Goal: Transaction & Acquisition: Book appointment/travel/reservation

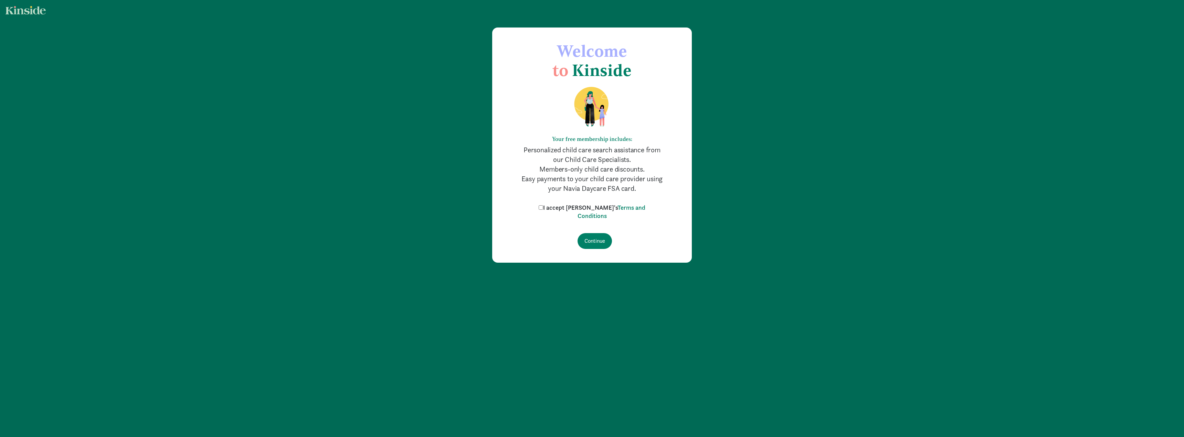
drag, startPoint x: 555, startPoint y: 204, endPoint x: 555, endPoint y: 211, distance: 6.9
click at [555, 210] on label "I accept [PERSON_NAME]'s Terms and Conditions" at bounding box center [592, 212] width 110 height 17
click at [543, 210] on input "I accept [PERSON_NAME]'s Terms and Conditions" at bounding box center [541, 207] width 4 height 4
checkbox input "true"
click at [578, 241] on div "Continue" at bounding box center [592, 241] width 145 height 16
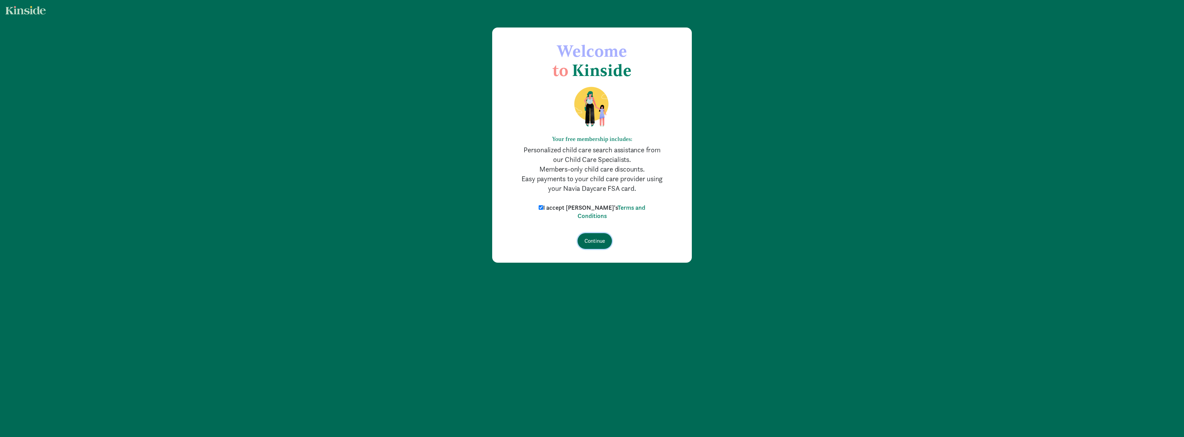
click at [585, 243] on input "Continue" at bounding box center [595, 241] width 34 height 16
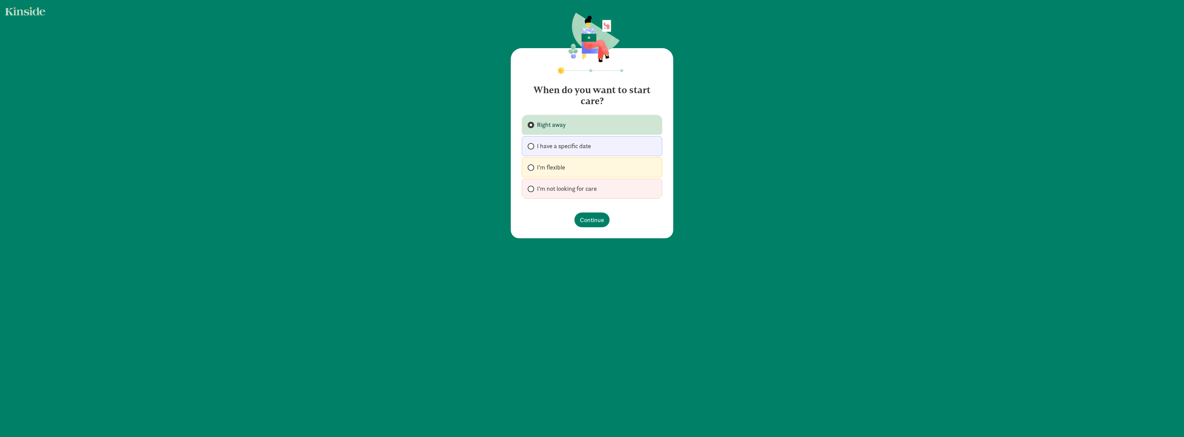
click at [563, 192] on span "I’m not looking for care" at bounding box center [567, 189] width 60 height 8
click at [532, 191] on input "I’m not looking for care" at bounding box center [530, 189] width 4 height 4
radio input "true"
click at [580, 220] on span "Continue" at bounding box center [592, 219] width 24 height 9
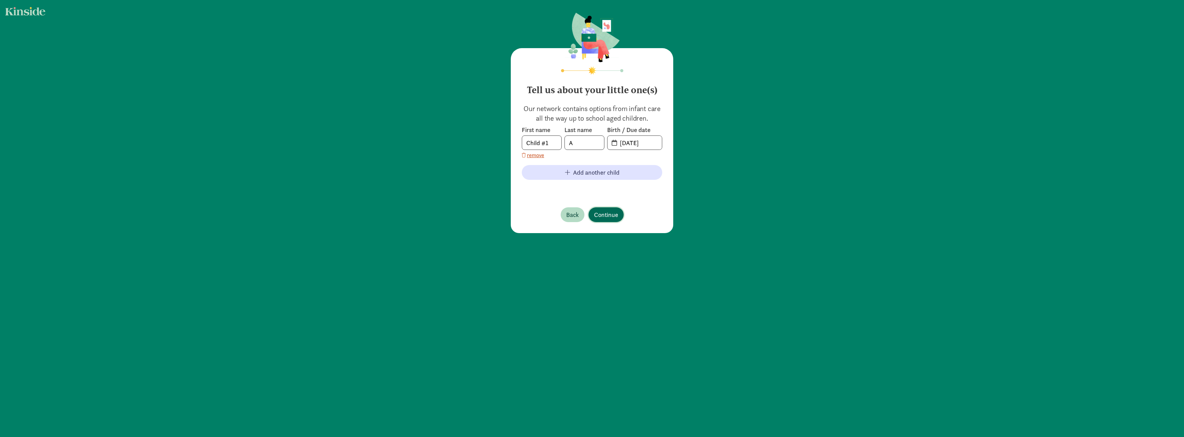
click at [600, 210] on button "Continue" at bounding box center [606, 215] width 35 height 15
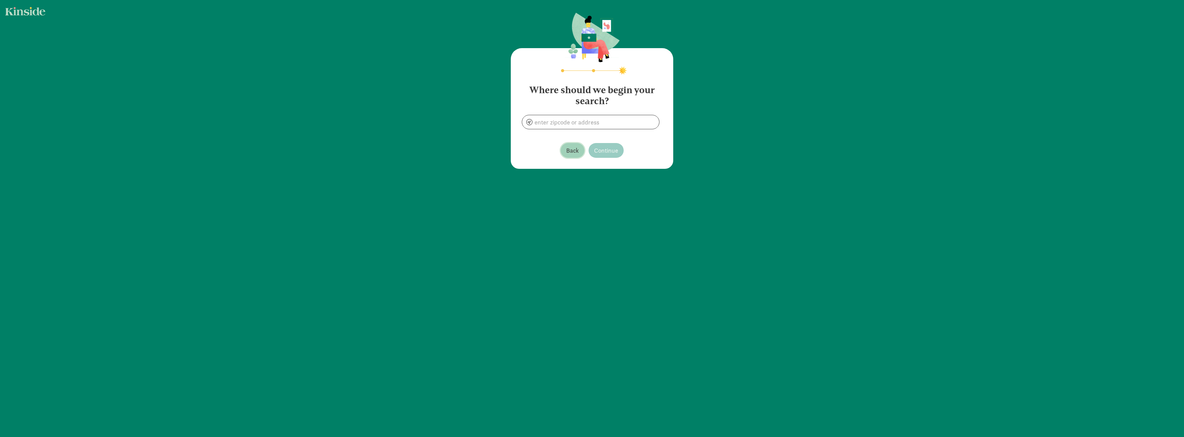
click at [569, 149] on span "Back" at bounding box center [572, 150] width 13 height 9
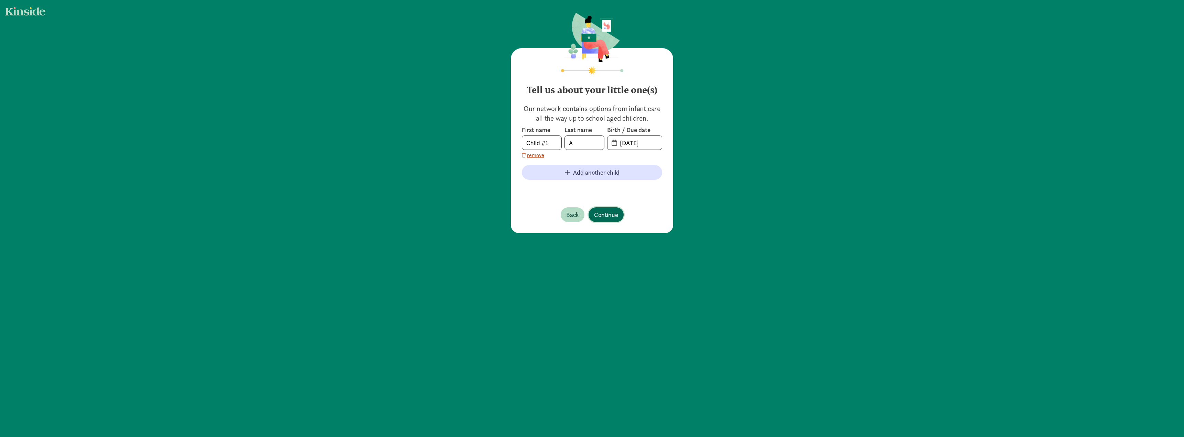
click at [608, 212] on span "Continue" at bounding box center [606, 214] width 24 height 9
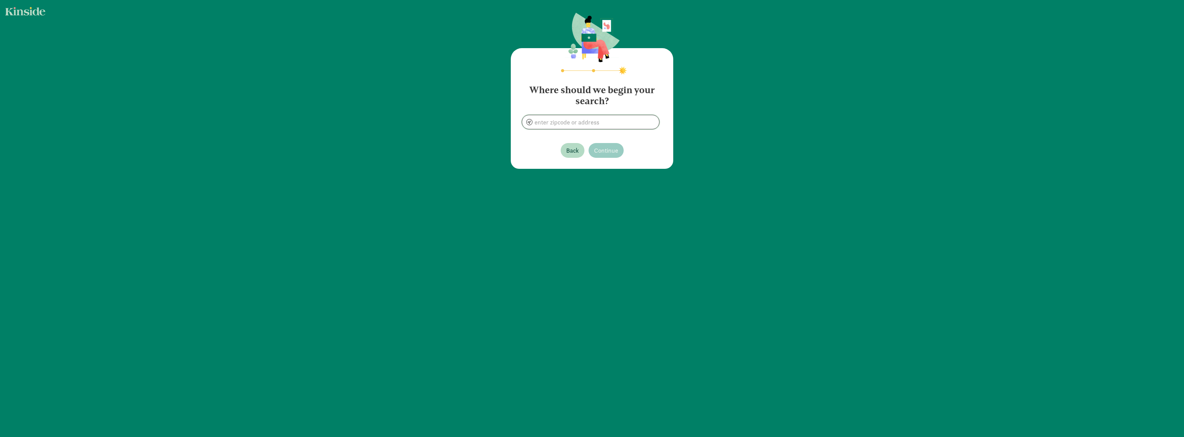
click at [576, 125] on input at bounding box center [590, 122] width 137 height 14
type input "Bothell, WA 98028, USA"
click at [614, 153] on span "Continue" at bounding box center [606, 150] width 24 height 9
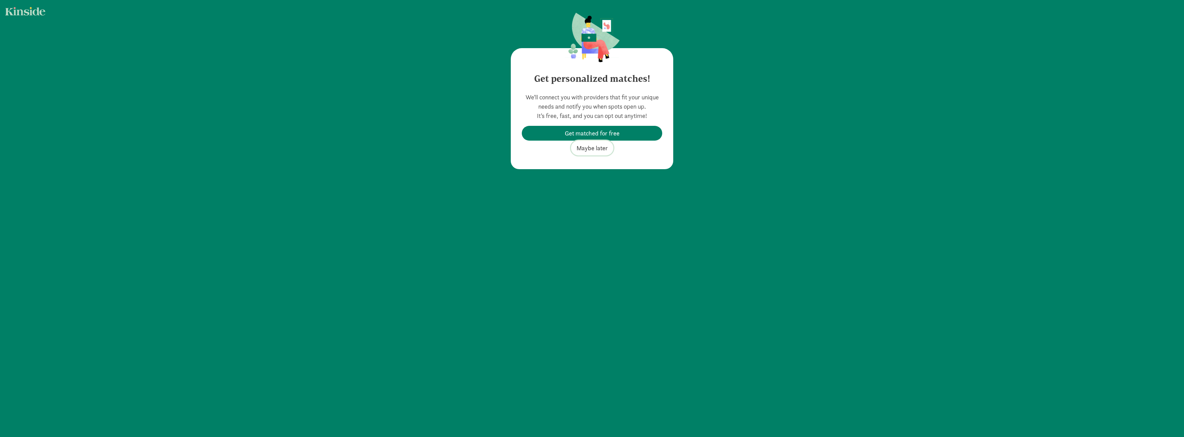
click at [596, 148] on span "Maybe later" at bounding box center [591, 148] width 31 height 9
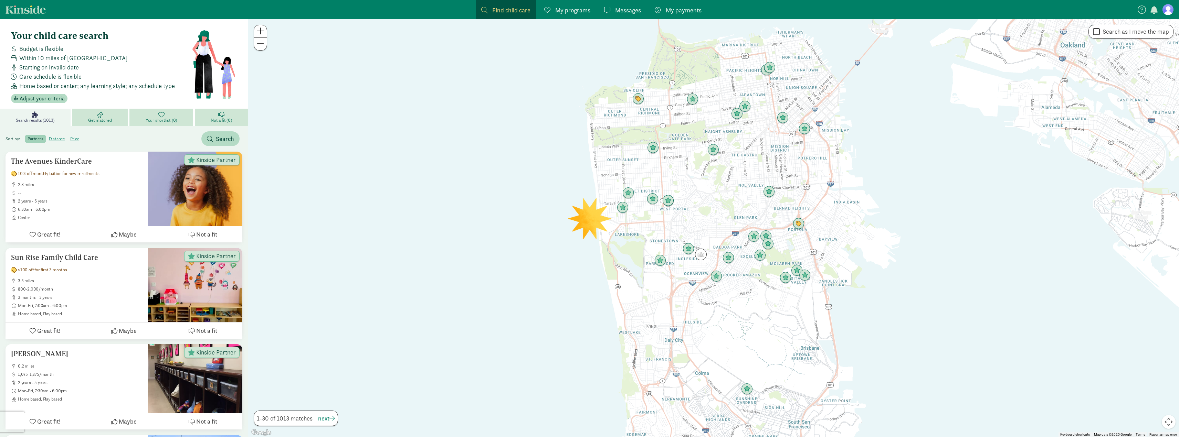
drag, startPoint x: 701, startPoint y: 202, endPoint x: 593, endPoint y: 266, distance: 124.8
click at [593, 290] on div at bounding box center [713, 228] width 931 height 418
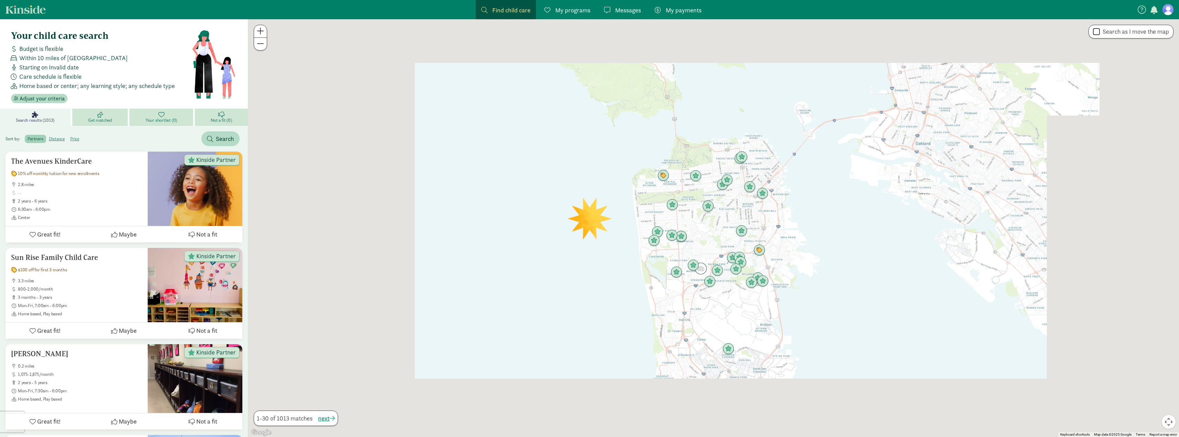
drag, startPoint x: 697, startPoint y: 205, endPoint x: 702, endPoint y: 163, distance: 42.4
click at [695, 207] on div at bounding box center [713, 228] width 931 height 418
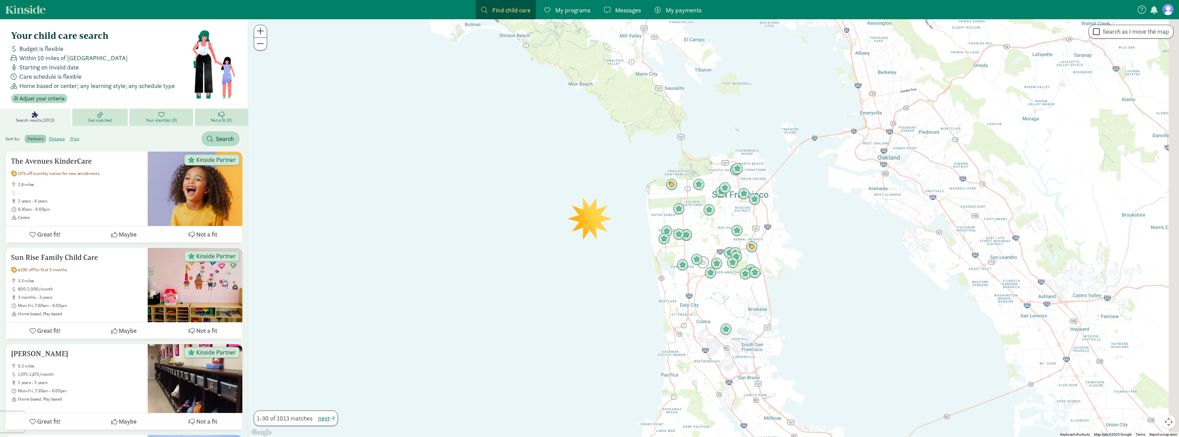
click at [652, 298] on div at bounding box center [713, 228] width 931 height 418
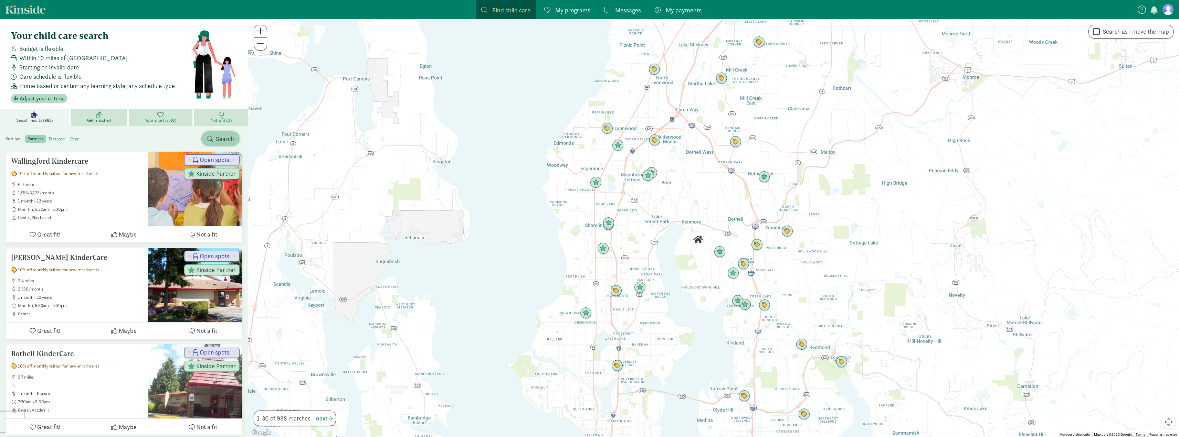
click at [218, 134] on button "Search" at bounding box center [220, 138] width 38 height 15
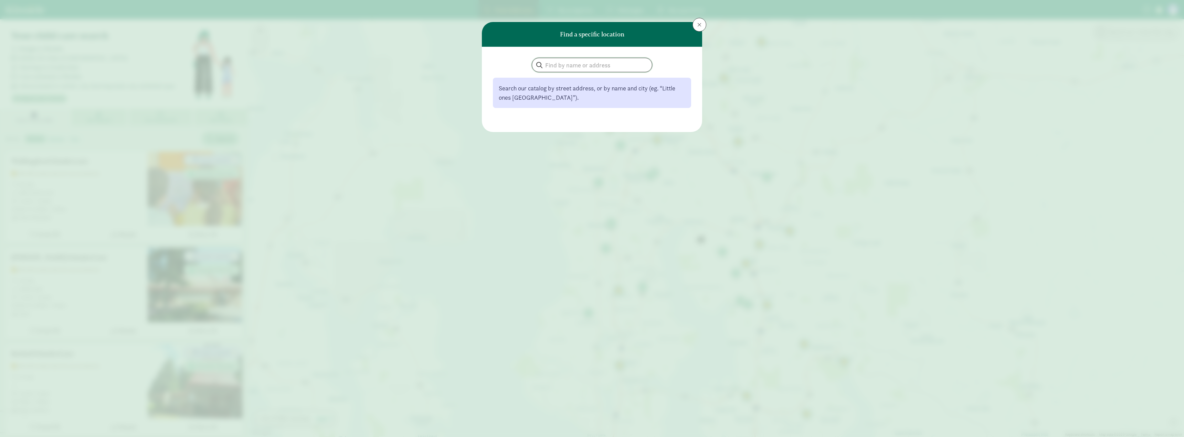
click at [576, 64] on input "search" at bounding box center [592, 65] width 120 height 14
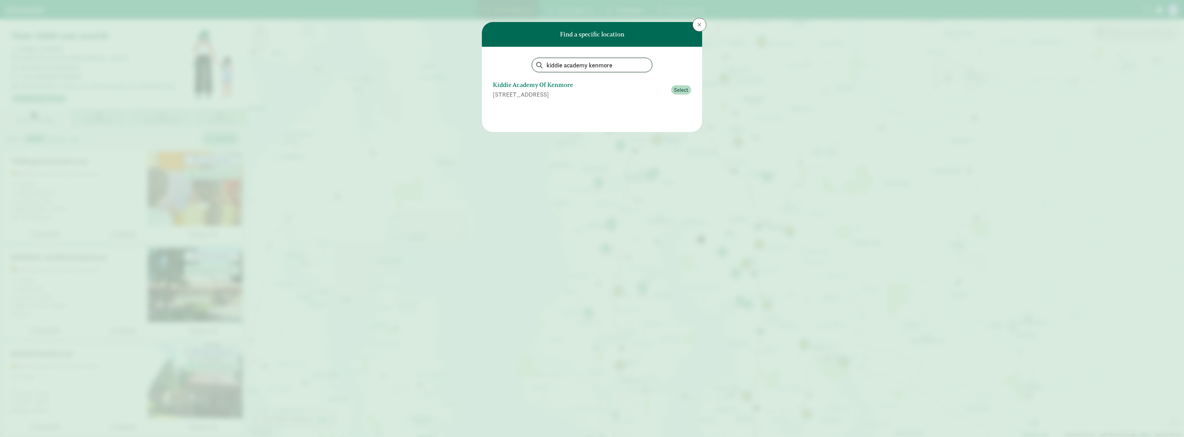
type input "kiddie academy kenmore"
click at [686, 95] on button "Kiddie Academy Of Kenmore 7760 Ne Bothell Way, Kenmore, WA Select" at bounding box center [592, 90] width 198 height 24
